Goal: Task Accomplishment & Management: Manage account settings

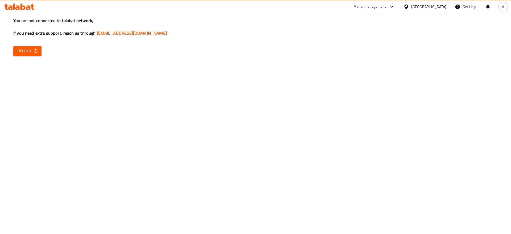
click at [24, 50] on span "Reload" at bounding box center [28, 51] width 20 height 7
click at [35, 52] on icon "button" at bounding box center [35, 50] width 5 height 5
click at [28, 50] on span "Reload" at bounding box center [28, 51] width 20 height 7
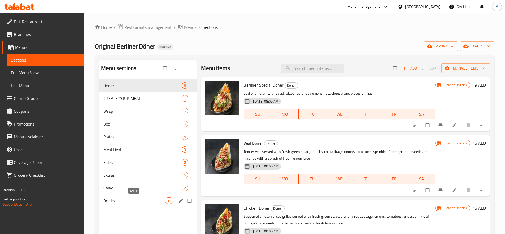
click at [140, 200] on span "Drinks" at bounding box center [133, 200] width 61 height 6
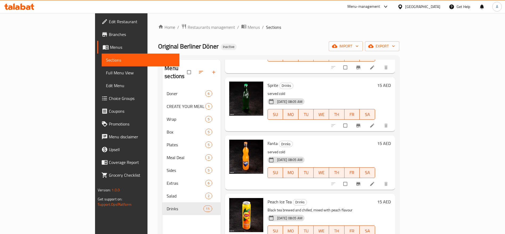
scroll to position [339, 0]
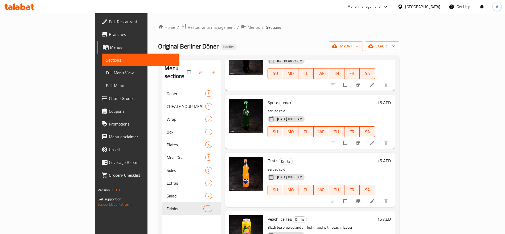
click at [380, 138] on li at bounding box center [372, 142] width 15 height 9
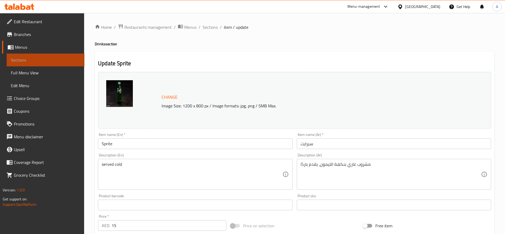
click at [23, 61] on span "Sections" at bounding box center [45, 60] width 69 height 6
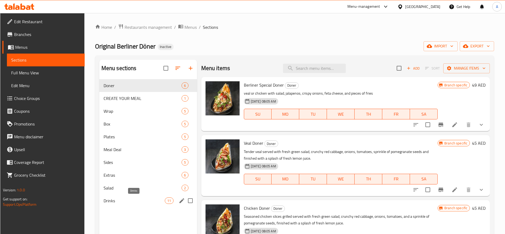
click at [118, 199] on span "Drinks" at bounding box center [134, 200] width 61 height 6
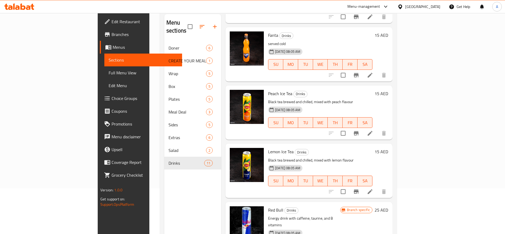
scroll to position [75, 0]
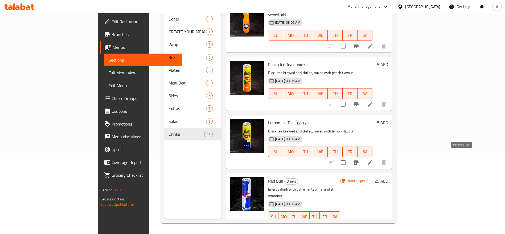
click at [373, 159] on icon at bounding box center [370, 162] width 6 height 6
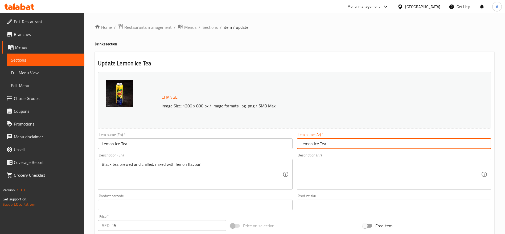
drag, startPoint x: 337, startPoint y: 142, endPoint x: 276, endPoint y: 136, distance: 61.8
click at [276, 136] on div "Change Image Size: 1200 x 800 px / Image formats: jpg, png / 5MB Max. Item name…" at bounding box center [294, 188] width 397 height 237
paste input "شاي مثلج منعش بالليمون"
type input "شاي مثلج منعش بالليمون"
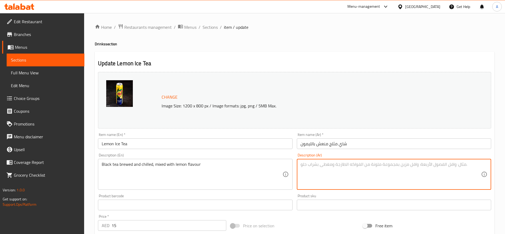
click at [328, 169] on textarea at bounding box center [391, 174] width 180 height 25
paste textarea "شاي أسود مُخمَّر ومبرّد، ممزوج بنكهة الليمون."
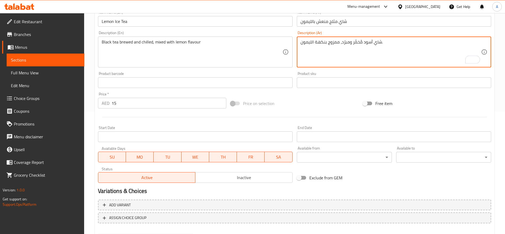
scroll to position [150, 0]
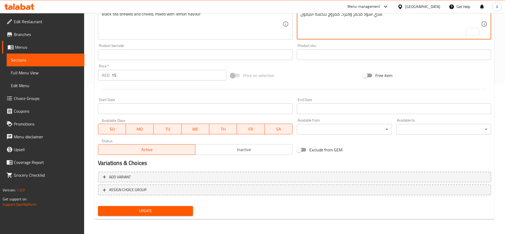
type textarea "شاي أسود مُخمَّر ومبرّد، ممزوج بنكهة الليمون."
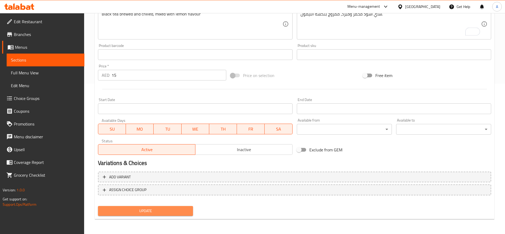
click at [147, 210] on span "Update" at bounding box center [145, 210] width 87 height 7
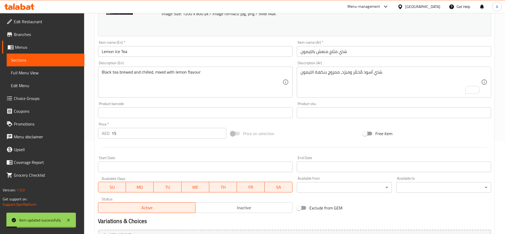
scroll to position [0, 0]
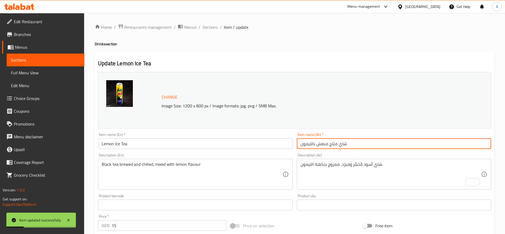
drag, startPoint x: 351, startPoint y: 143, endPoint x: 280, endPoint y: 141, distance: 71.4
click at [280, 141] on div "Change Image Size: 1200 x 800 px / Image formats: jpg, png / 5MB Max. Item name…" at bounding box center [294, 188] width 397 height 237
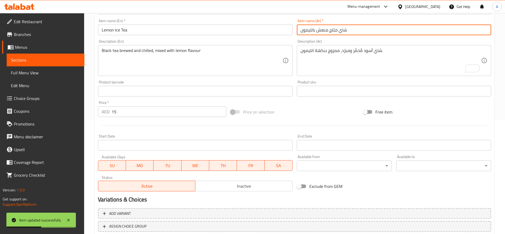
scroll to position [150, 0]
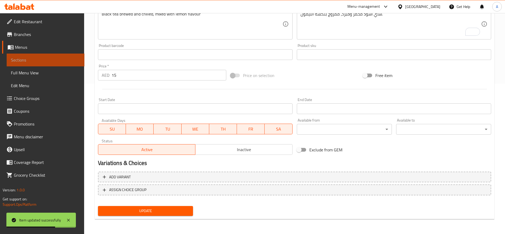
click at [23, 57] on span "Sections" at bounding box center [45, 60] width 69 height 6
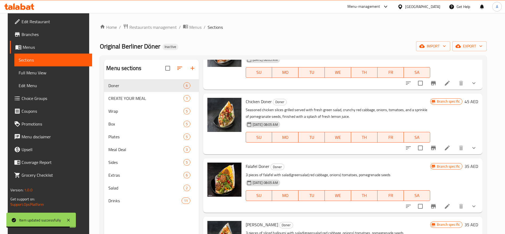
scroll to position [142, 0]
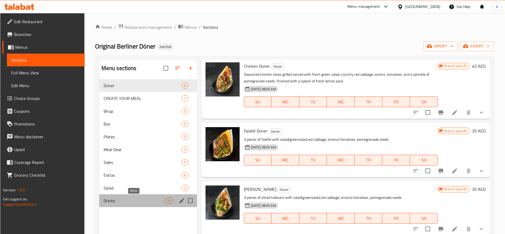
click at [111, 200] on span "Drinks" at bounding box center [134, 200] width 61 height 6
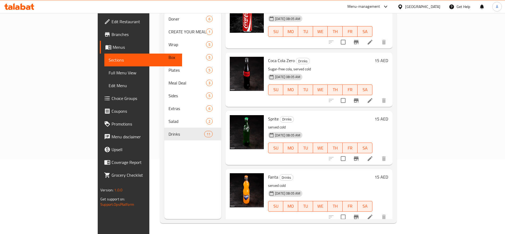
scroll to position [280, 0]
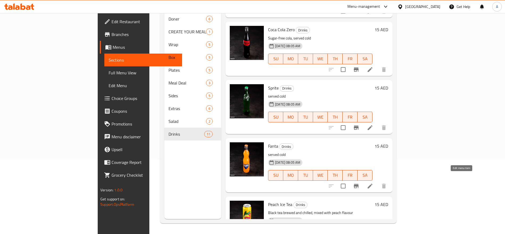
click at [373, 183] on icon at bounding box center [370, 186] width 6 height 6
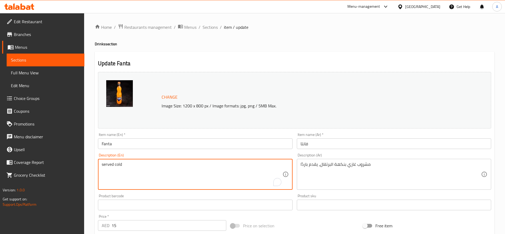
paste textarea "Fizzy soft drink with lemon-lime flavor"
type textarea "Fizzy soft drink with lemon-lime flavor"
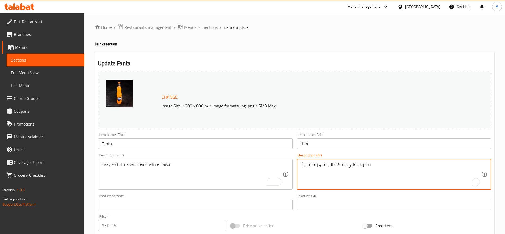
click at [319, 162] on textarea "مشروب غازي بنكهة البرتقال، يقدم باردًا" at bounding box center [391, 174] width 180 height 25
paste textarea "[PERSON_NAME]"
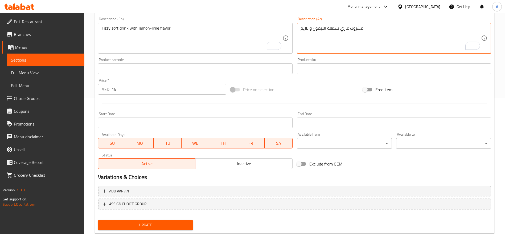
scroll to position [150, 0]
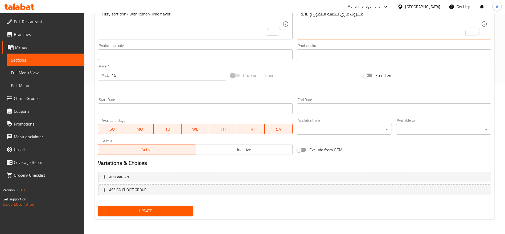
type textarea "مشروب غازي بنكهة الليمون واللايم"
click at [157, 211] on span "Update" at bounding box center [145, 210] width 87 height 7
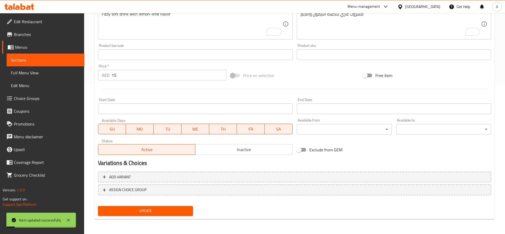
click at [159, 211] on span "Update" at bounding box center [145, 210] width 87 height 7
click at [20, 57] on span "Sections" at bounding box center [45, 60] width 69 height 6
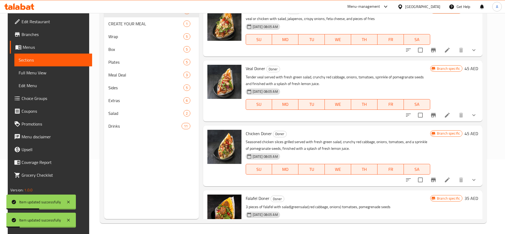
scroll to position [40, 0]
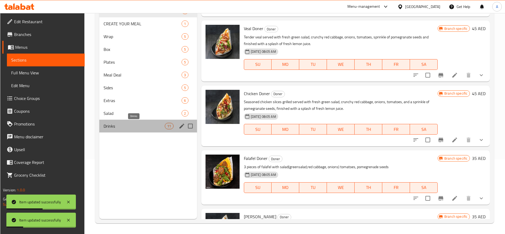
click at [113, 128] on span "Drinks" at bounding box center [134, 126] width 61 height 6
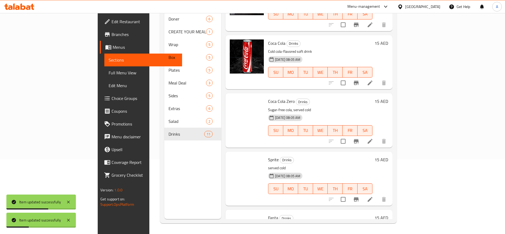
scroll to position [319, 0]
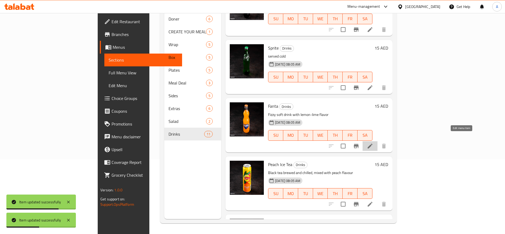
click at [372, 143] on icon at bounding box center [370, 145] width 5 height 5
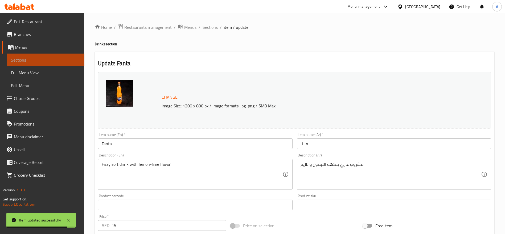
click at [26, 56] on link "Sections" at bounding box center [46, 60] width 78 height 13
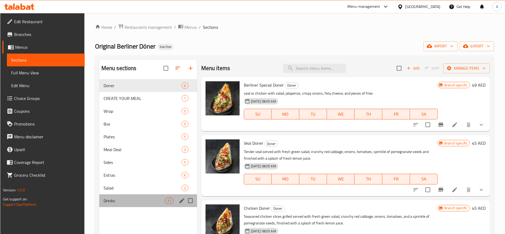
click at [129, 196] on div "Drinks 11" at bounding box center [148, 200] width 98 height 13
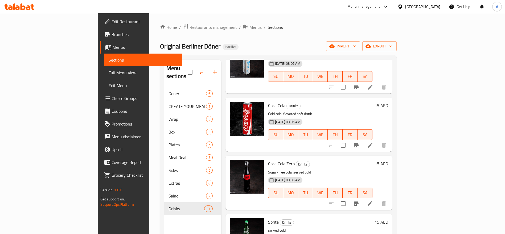
scroll to position [280, 0]
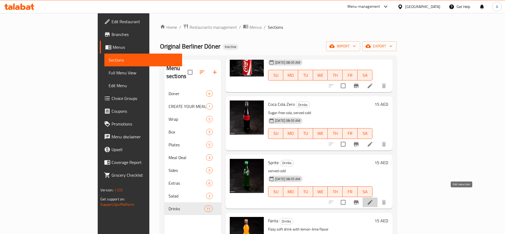
click at [372, 200] on icon at bounding box center [370, 202] width 5 height 5
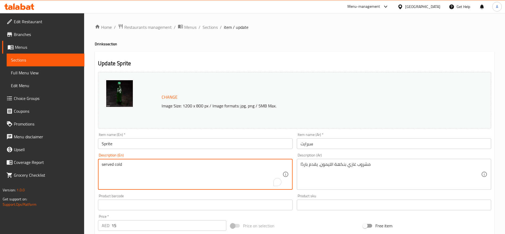
drag, startPoint x: 122, startPoint y: 164, endPoint x: 92, endPoint y: 166, distance: 30.7
paste textarea "A fizzy orange-flavored soft drink"
type textarea "A fizzy orange-flavored soft drink"
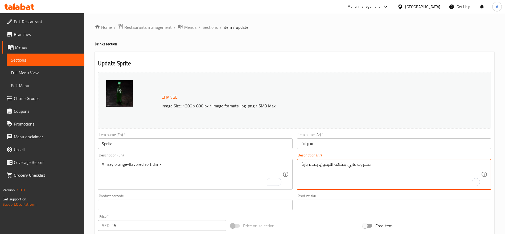
click at [313, 163] on textarea "مشروب غازي بنكهة الليمون، يقدم باردًا" at bounding box center [391, 174] width 180 height 25
paste textarea "برتقال"
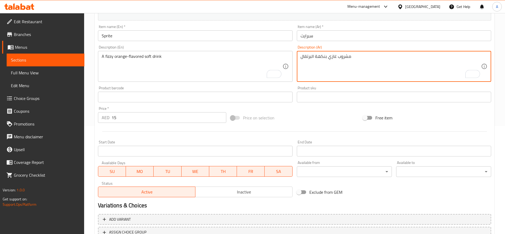
scroll to position [150, 0]
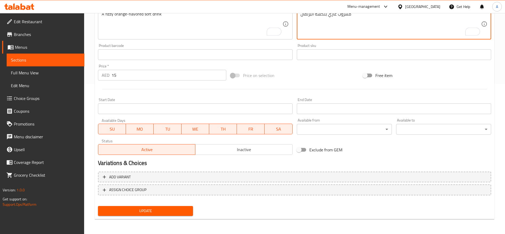
type textarea "مشروب غازي بنكهة البرتقال"
click at [149, 207] on span "Update" at bounding box center [145, 210] width 87 height 7
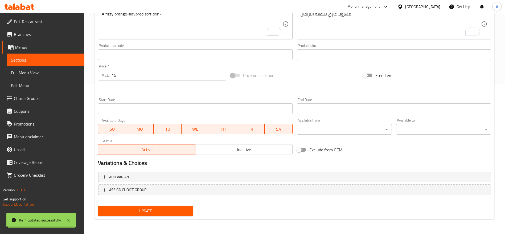
click at [148, 208] on span "Update" at bounding box center [145, 210] width 87 height 7
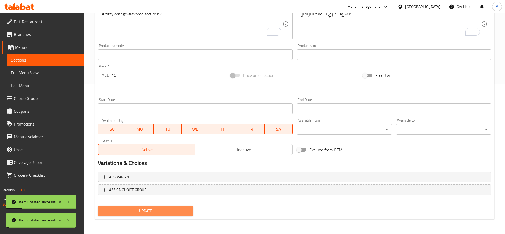
click at [148, 208] on span "Update" at bounding box center [145, 210] width 87 height 7
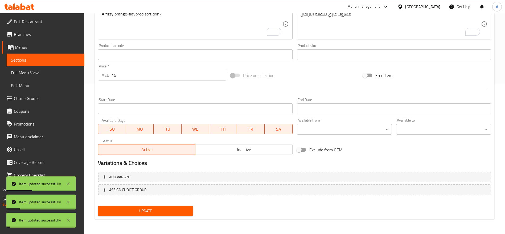
click at [19, 47] on span "Menus" at bounding box center [47, 47] width 65 height 6
